Goal: Transaction & Acquisition: Purchase product/service

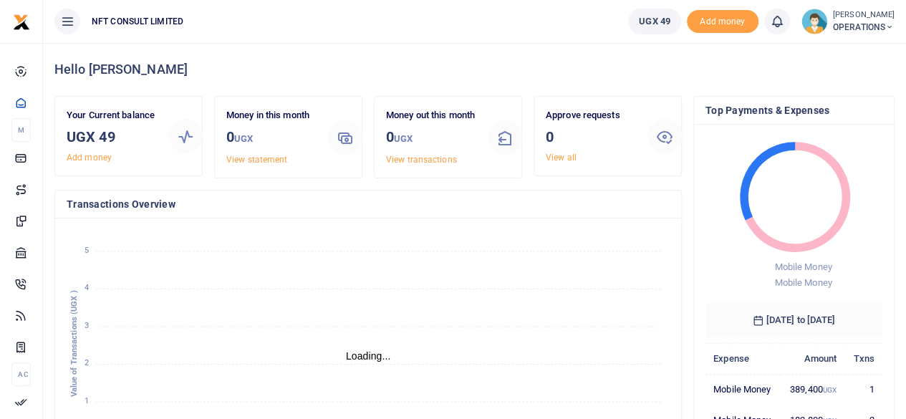
scroll to position [11, 11]
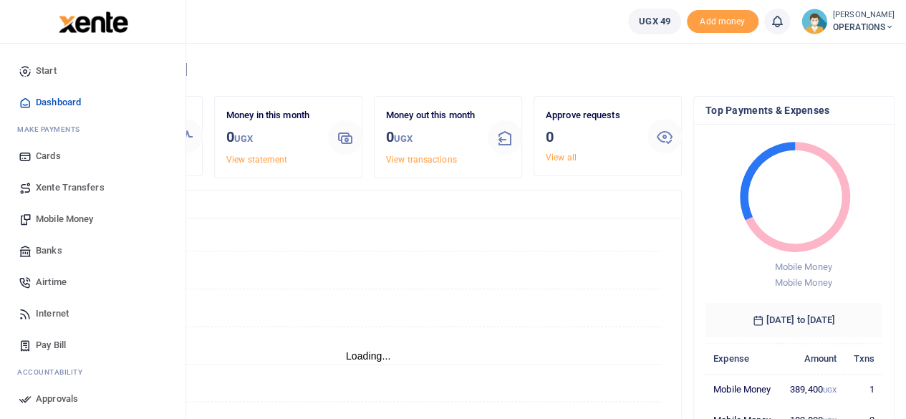
click at [64, 227] on link "Mobile Money" at bounding box center [92, 220] width 163 height 32
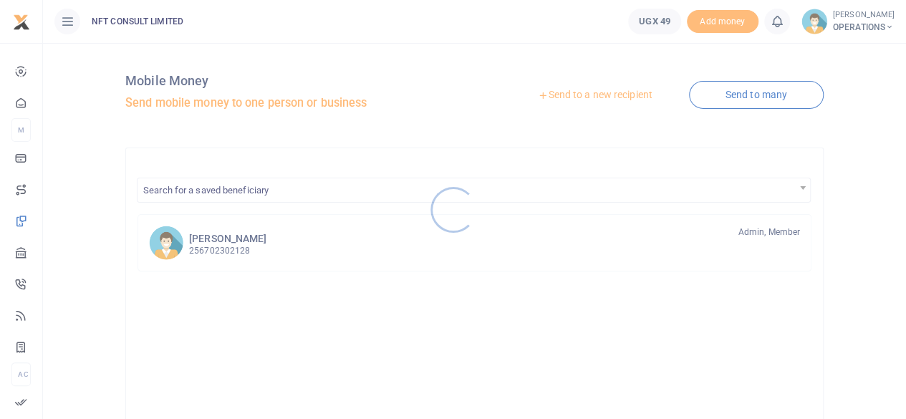
click at [580, 92] on div at bounding box center [453, 209] width 906 height 419
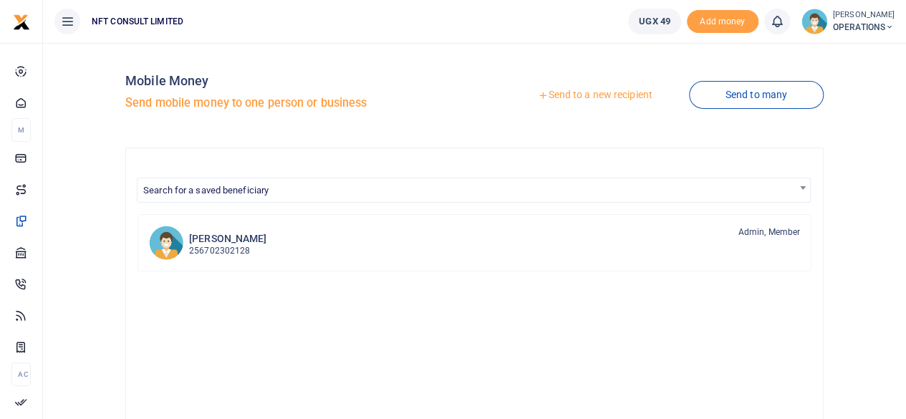
click at [609, 94] on link "Send to a new recipient" at bounding box center [595, 95] width 187 height 26
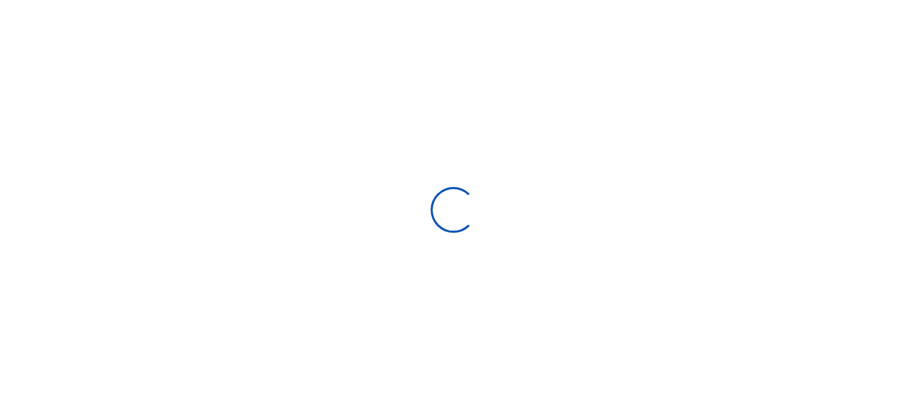
select select
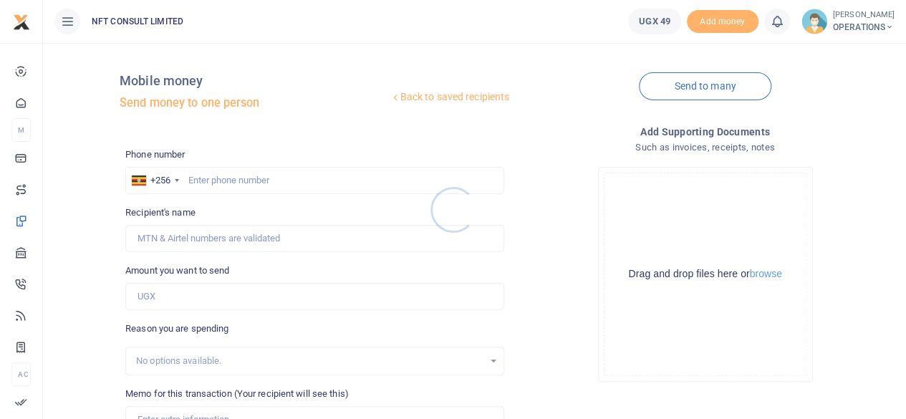
click at [264, 178] on div at bounding box center [453, 209] width 906 height 419
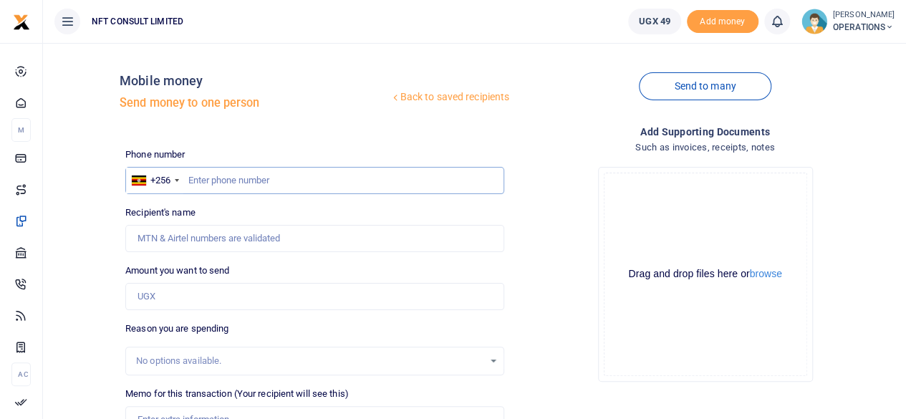
click at [264, 178] on input "text" at bounding box center [314, 180] width 379 height 27
type input "702790249"
type input "[PERSON_NAME]"
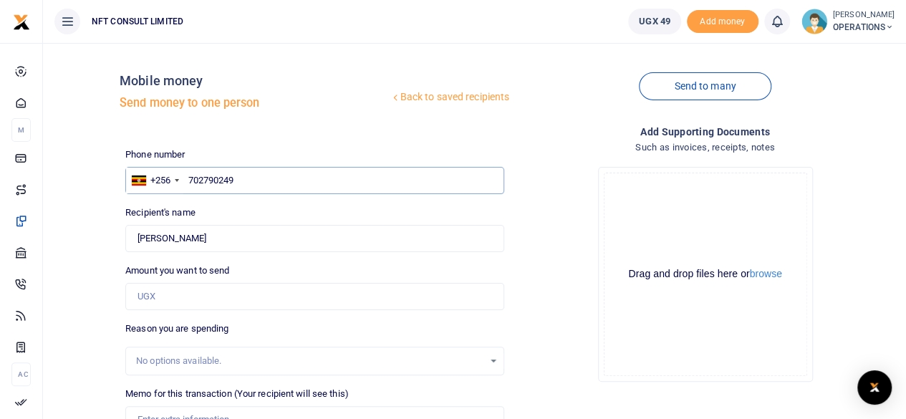
type input "702790249"
